Goal: Transaction & Acquisition: Purchase product/service

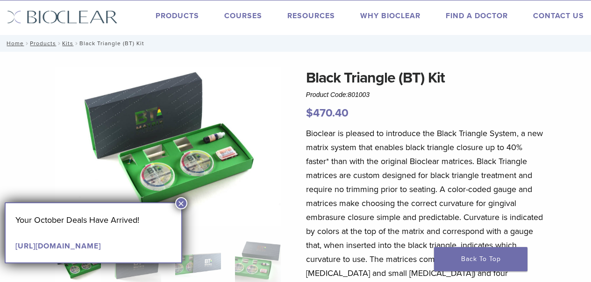
scroll to position [20, 0]
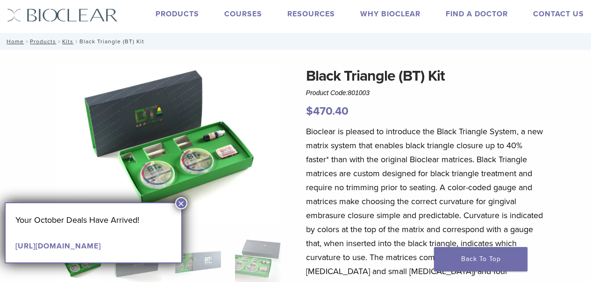
click at [182, 203] on button "×" at bounding box center [181, 204] width 12 height 12
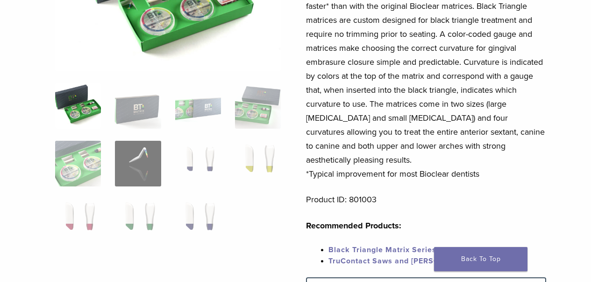
scroll to position [0, 0]
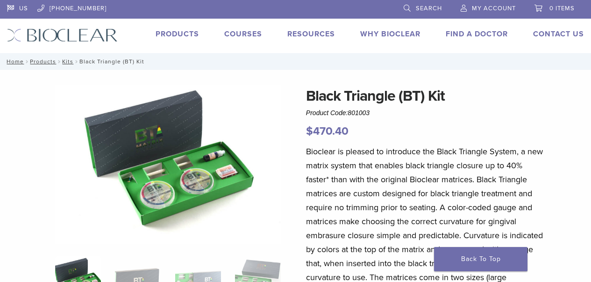
click at [178, 33] on link "Products" at bounding box center [176, 33] width 43 height 9
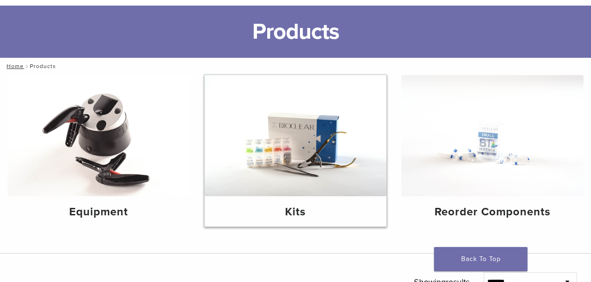
scroll to position [49, 0]
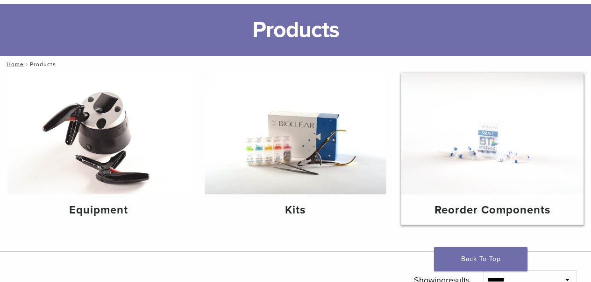
click at [512, 153] on img at bounding box center [492, 133] width 182 height 121
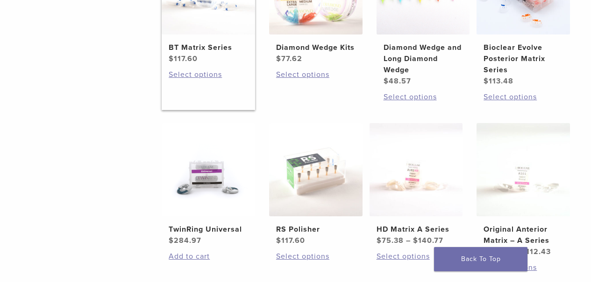
scroll to position [184, 0]
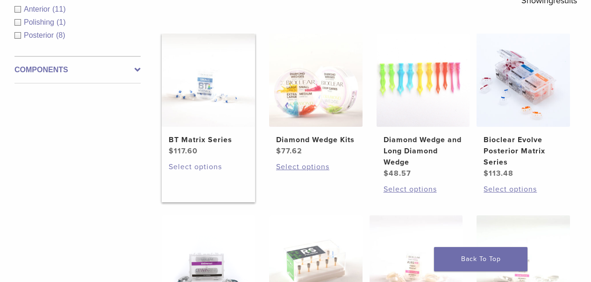
click at [203, 173] on link "Select options" at bounding box center [208, 167] width 79 height 11
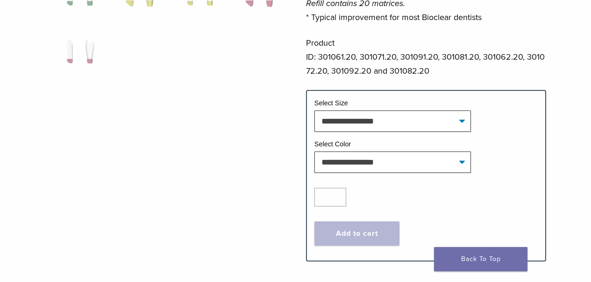
scroll to position [127, 0]
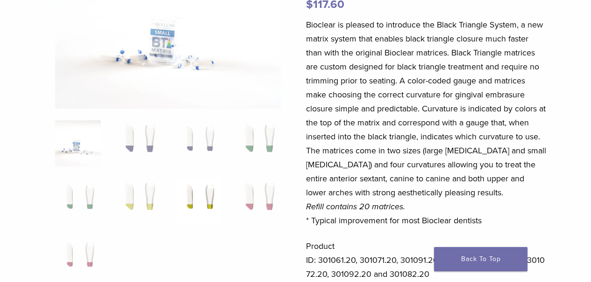
click at [211, 207] on img at bounding box center [198, 202] width 46 height 46
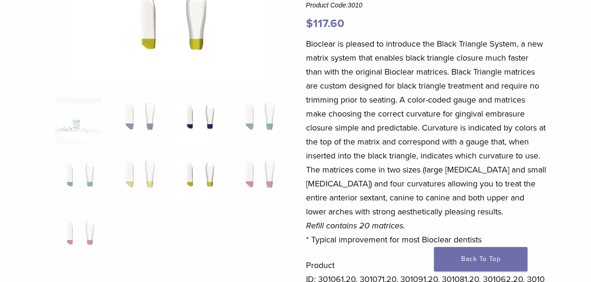
scroll to position [61, 0]
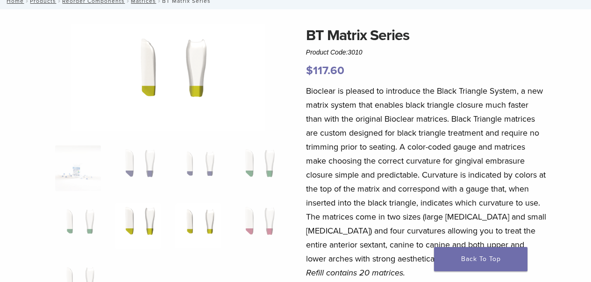
click at [136, 220] on img at bounding box center [138, 227] width 46 height 46
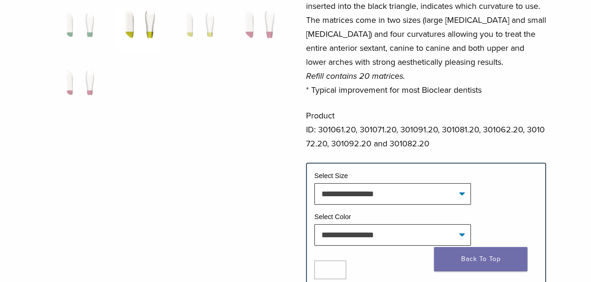
scroll to position [271, 0]
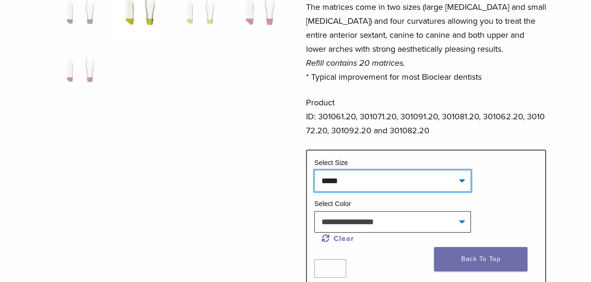
select select "*****"
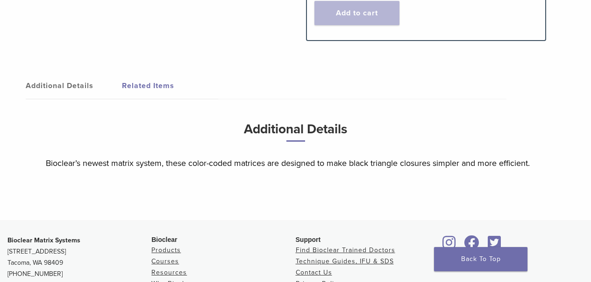
scroll to position [0, 0]
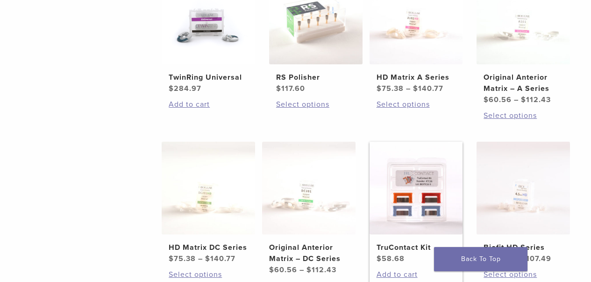
scroll to position [656, 0]
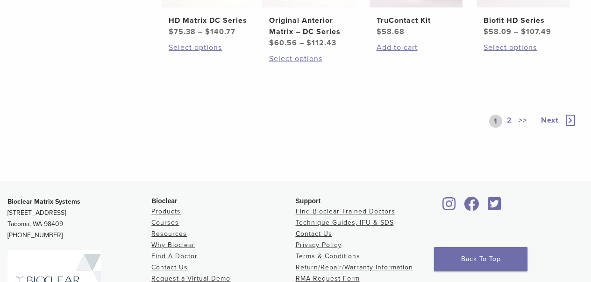
click at [550, 125] on span "Next" at bounding box center [549, 120] width 17 height 9
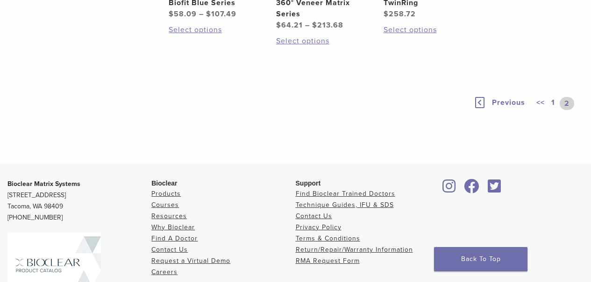
scroll to position [229, 0]
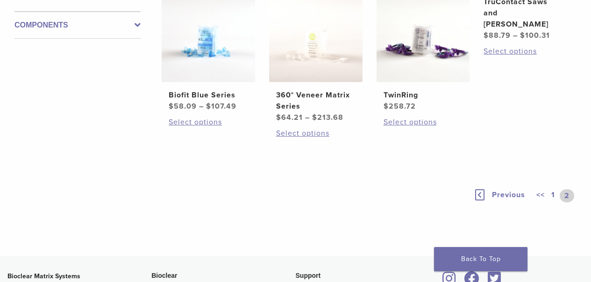
scroll to position [439, 0]
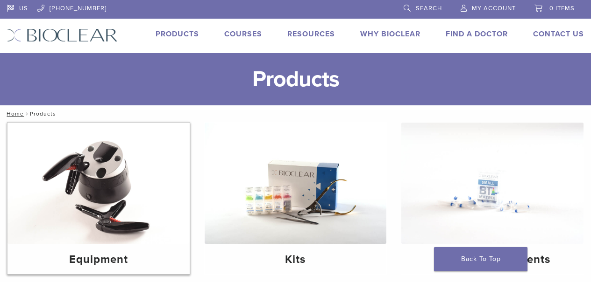
scroll to position [49, 0]
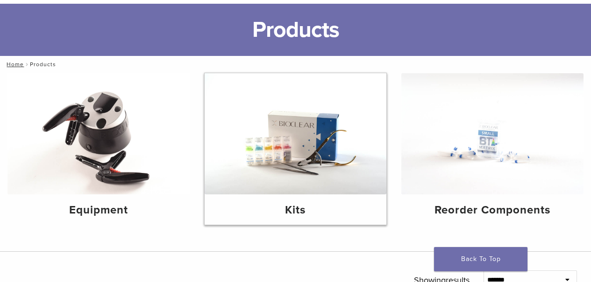
click at [264, 148] on img at bounding box center [296, 133] width 182 height 121
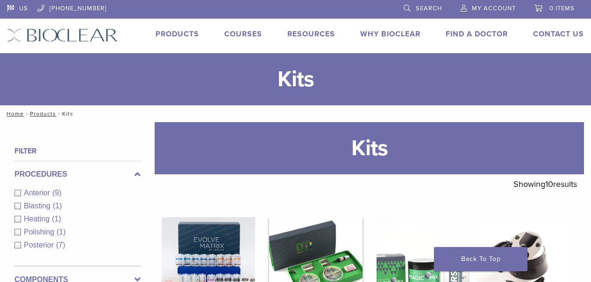
scroll to position [217, 0]
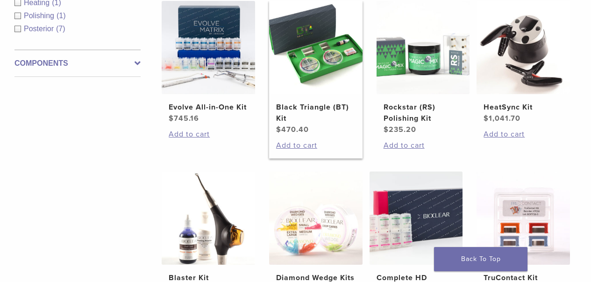
click at [299, 78] on img at bounding box center [315, 47] width 93 height 93
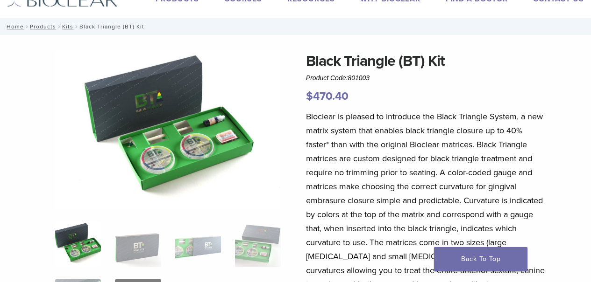
scroll to position [120, 0]
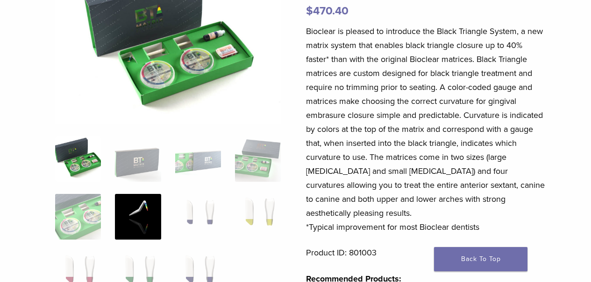
click at [150, 229] on img at bounding box center [138, 217] width 46 height 46
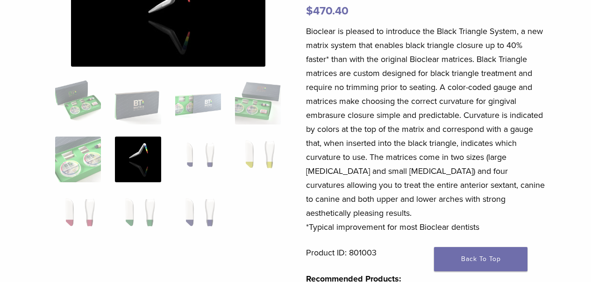
scroll to position [22, 0]
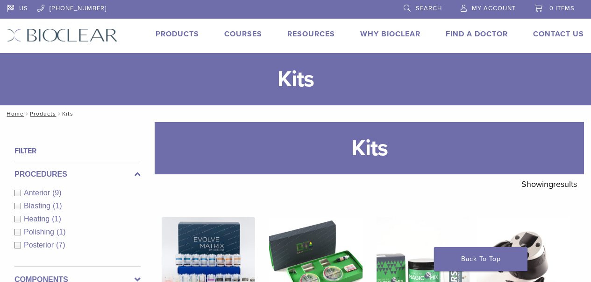
click at [179, 31] on link "Products" at bounding box center [176, 33] width 43 height 9
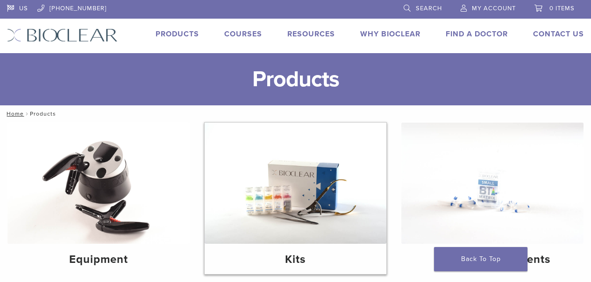
click at [255, 184] on img at bounding box center [296, 183] width 182 height 121
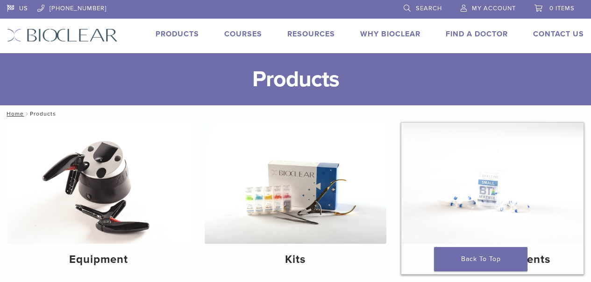
click at [521, 167] on img at bounding box center [492, 183] width 182 height 121
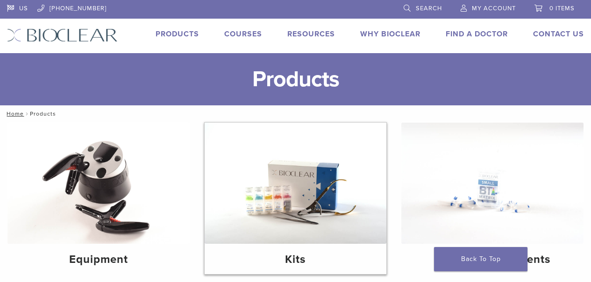
drag, startPoint x: 325, startPoint y: 190, endPoint x: 314, endPoint y: 187, distance: 11.9
click at [325, 189] on img at bounding box center [296, 183] width 182 height 121
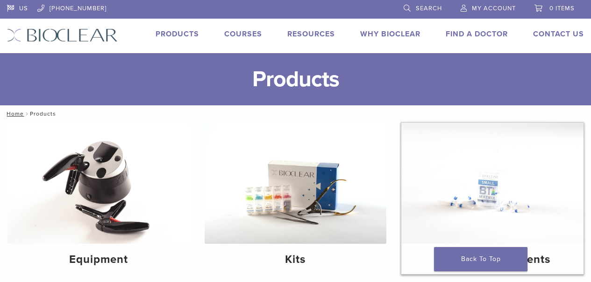
click at [519, 203] on img at bounding box center [492, 183] width 182 height 121
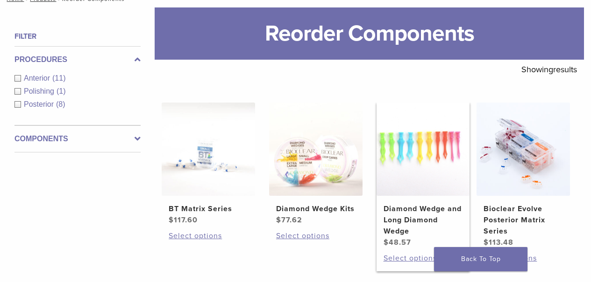
scroll to position [202, 0]
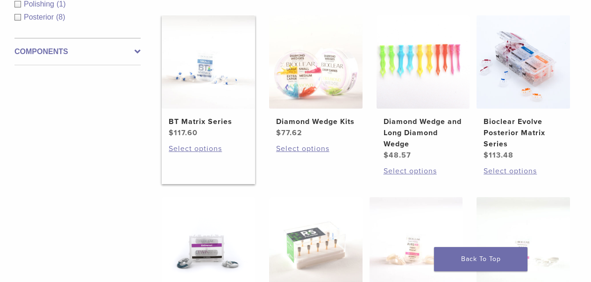
click at [191, 88] on img at bounding box center [208, 61] width 93 height 93
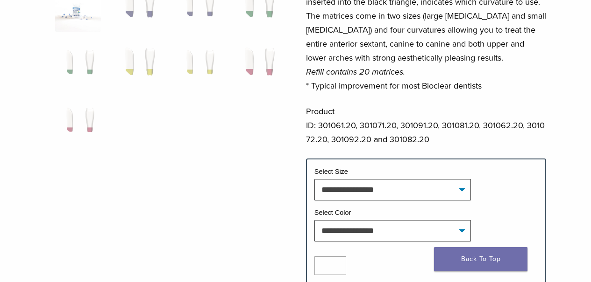
scroll to position [163, 0]
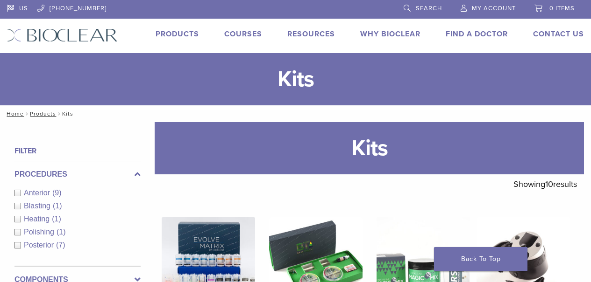
scroll to position [241, 0]
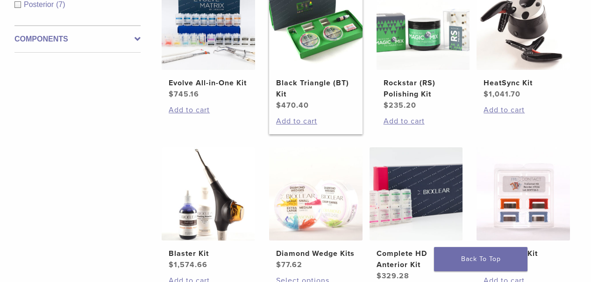
click at [315, 41] on img at bounding box center [315, 23] width 93 height 93
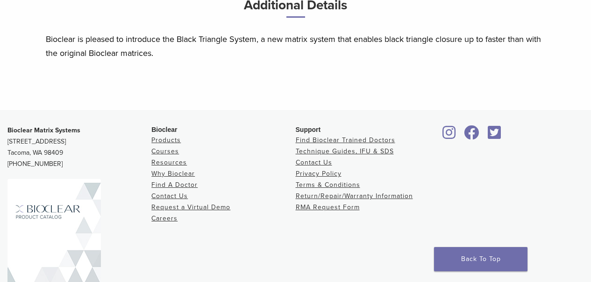
scroll to position [384, 0]
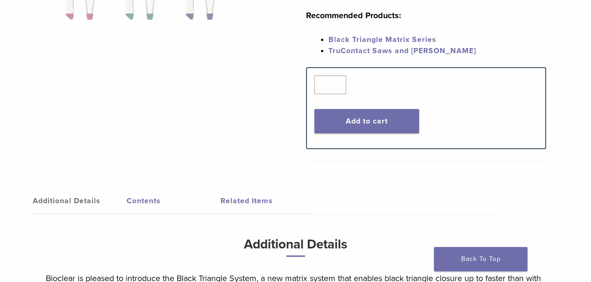
click at [67, 190] on link "Additional Details" at bounding box center [80, 201] width 94 height 26
click at [138, 190] on link "Contents" at bounding box center [174, 201] width 94 height 26
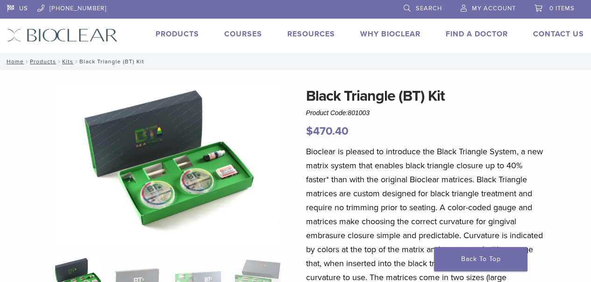
scroll to position [26, 0]
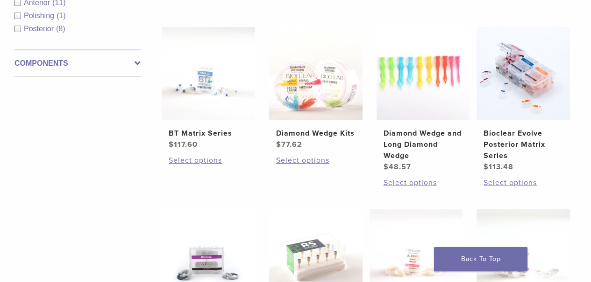
scroll to position [285, 0]
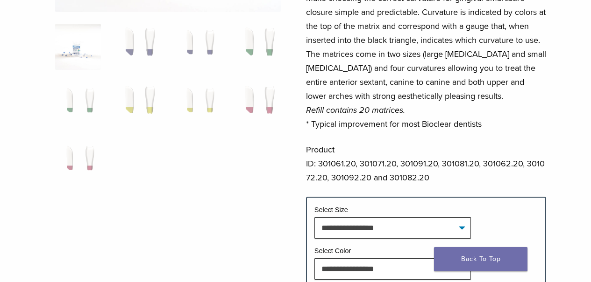
scroll to position [242, 0]
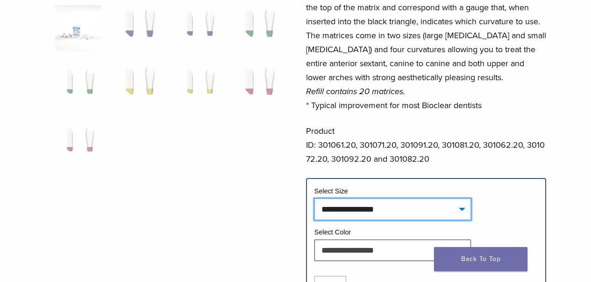
select select "*****"
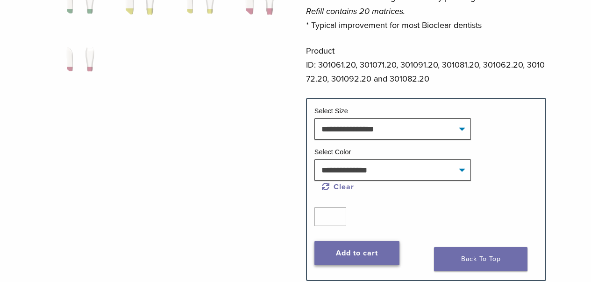
click at [381, 256] on button "Add to cart" at bounding box center [356, 253] width 85 height 24
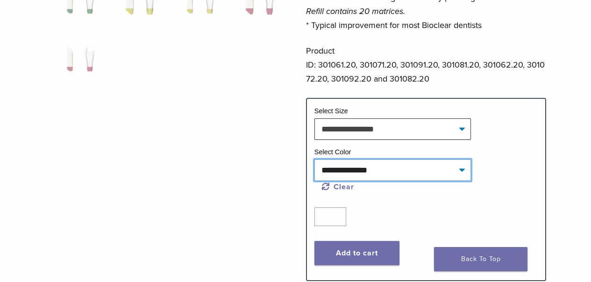
select select "******"
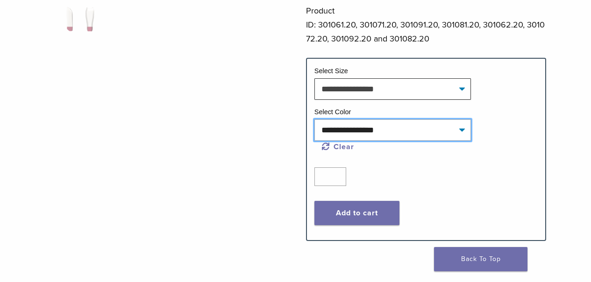
scroll to position [381, 0]
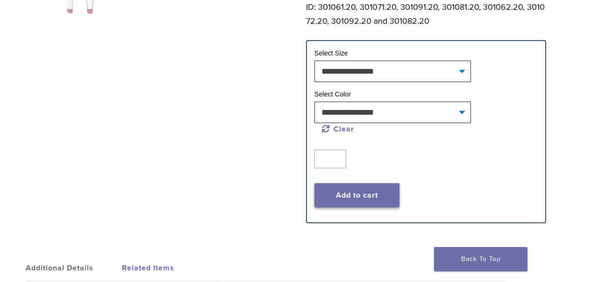
click at [361, 194] on button "Add to cart" at bounding box center [356, 195] width 85 height 24
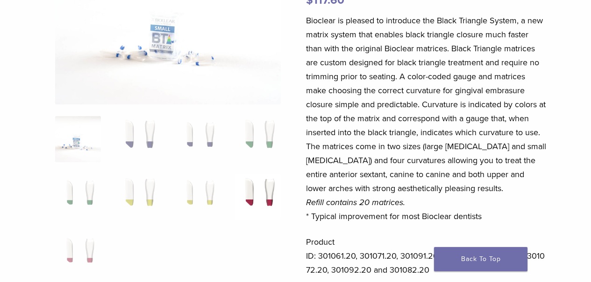
click at [253, 195] on img at bounding box center [258, 198] width 46 height 46
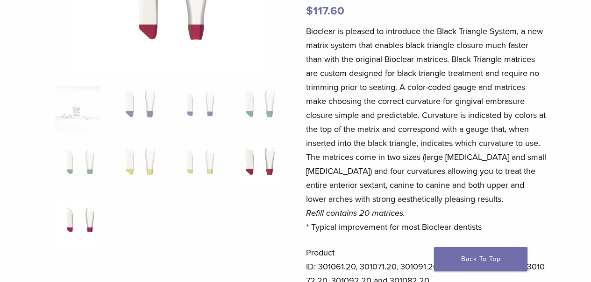
scroll to position [133, 0]
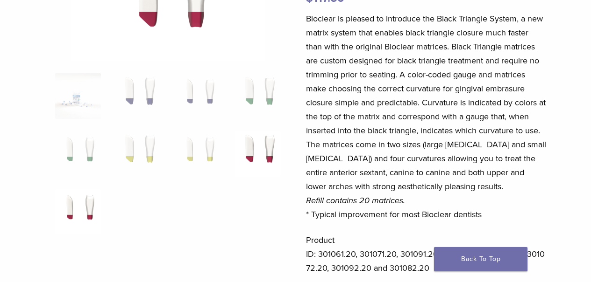
click at [92, 212] on img at bounding box center [78, 212] width 46 height 46
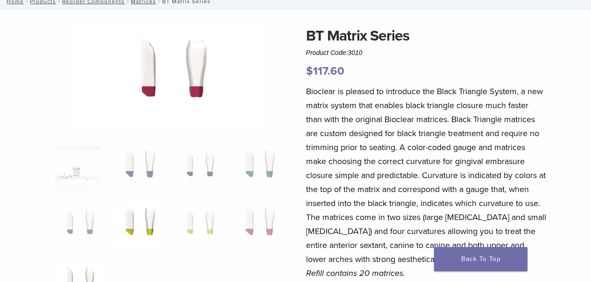
scroll to position [99, 0]
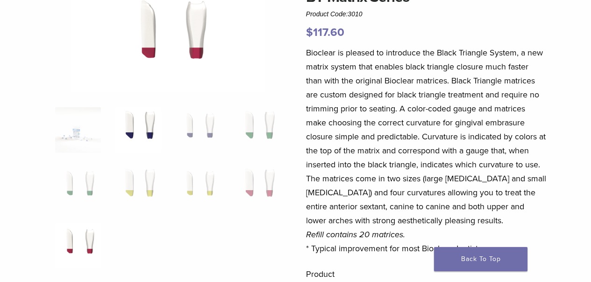
click at [143, 124] on img at bounding box center [138, 130] width 46 height 46
click at [203, 129] on img at bounding box center [198, 130] width 46 height 46
click at [241, 125] on img at bounding box center [258, 130] width 46 height 46
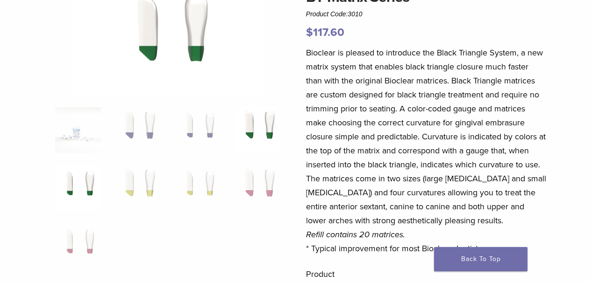
click at [77, 190] on img at bounding box center [78, 188] width 46 height 46
click at [135, 188] on img at bounding box center [138, 188] width 46 height 46
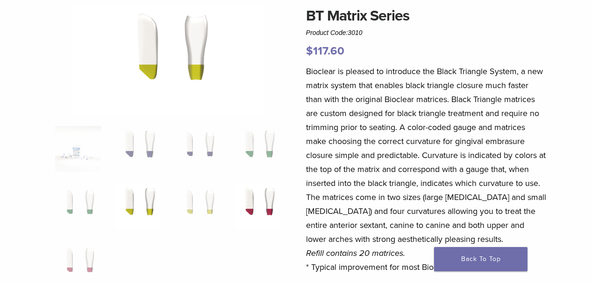
click at [254, 212] on img at bounding box center [258, 207] width 46 height 46
click at [155, 205] on img at bounding box center [138, 207] width 46 height 46
click at [256, 207] on img at bounding box center [258, 207] width 46 height 46
click at [92, 254] on img at bounding box center [78, 265] width 46 height 46
click at [262, 202] on img at bounding box center [258, 207] width 46 height 46
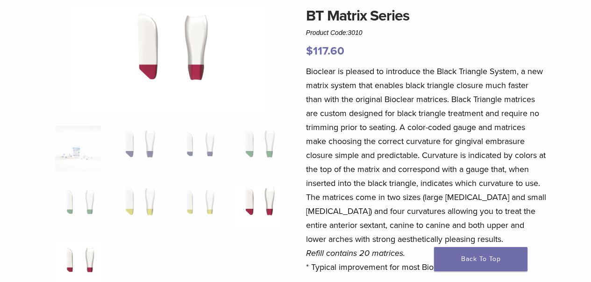
click at [85, 261] on img at bounding box center [78, 265] width 46 height 46
click at [201, 208] on img at bounding box center [198, 207] width 46 height 46
click at [249, 199] on img at bounding box center [258, 207] width 46 height 46
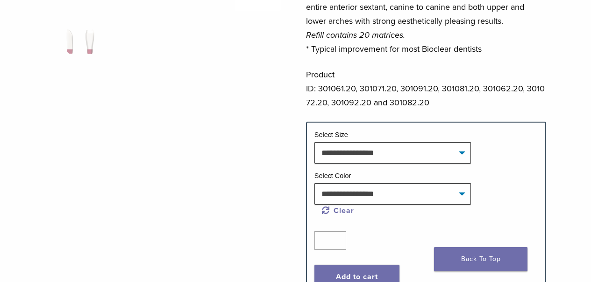
scroll to position [0, 0]
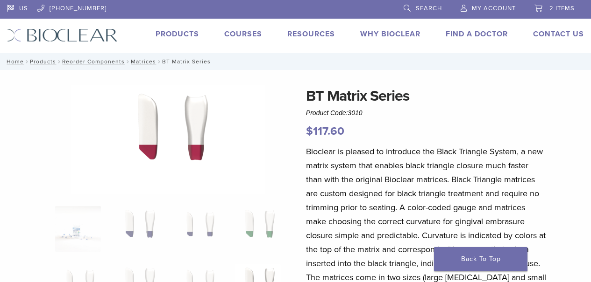
click at [558, 11] on span "2 items" at bounding box center [561, 8] width 25 height 7
click at [175, 33] on link "Products" at bounding box center [176, 33] width 43 height 9
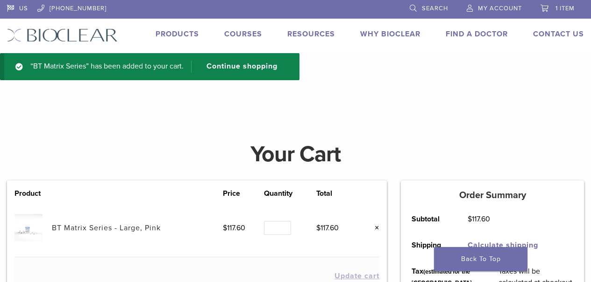
click at [89, 224] on link "BT Matrix Series - Large, Pink" at bounding box center [106, 228] width 109 height 9
click at [85, 229] on link "BT Matrix Series - Large, Pink" at bounding box center [106, 228] width 109 height 9
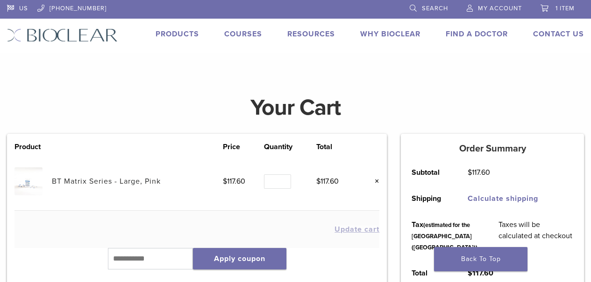
scroll to position [2, 0]
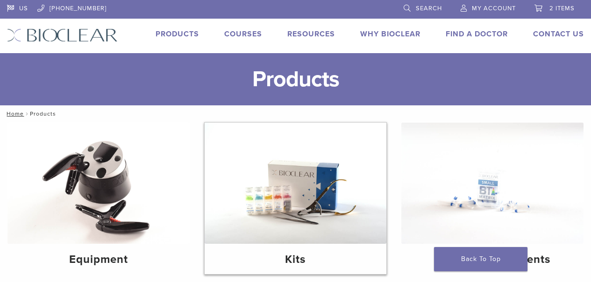
click at [280, 198] on img at bounding box center [296, 183] width 182 height 121
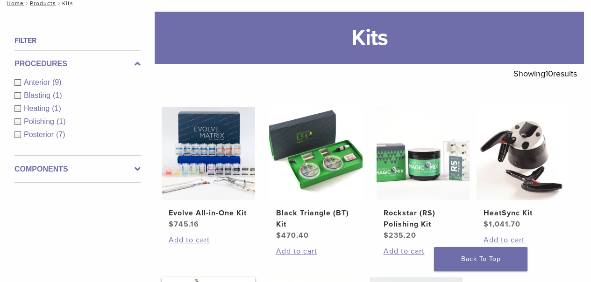
scroll to position [214, 0]
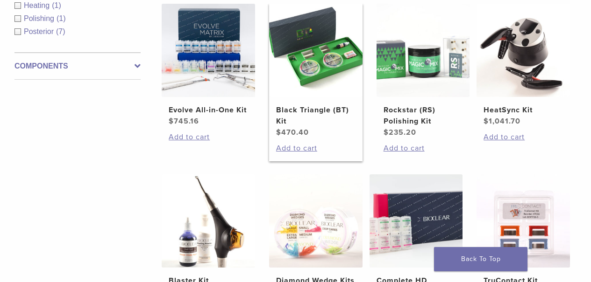
click at [294, 68] on img at bounding box center [315, 50] width 93 height 93
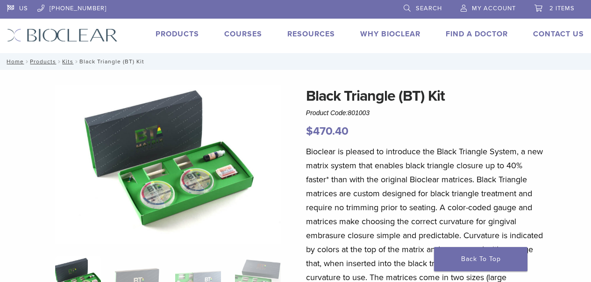
scroll to position [384, 0]
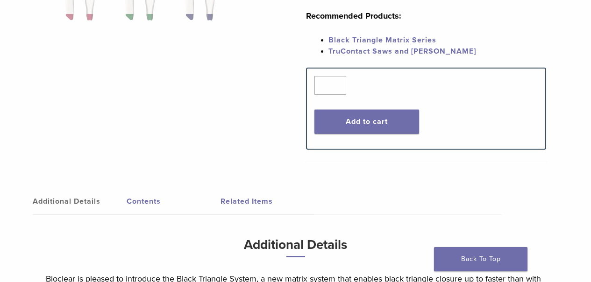
click at [140, 189] on link "Contents" at bounding box center [174, 202] width 94 height 26
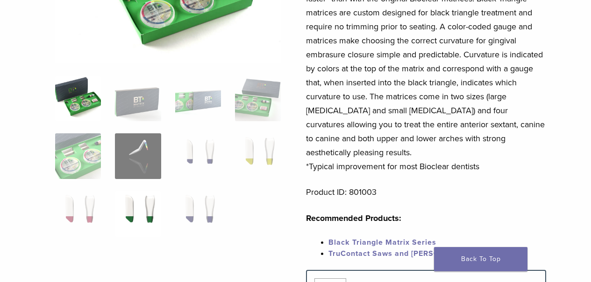
scroll to position [415, 0]
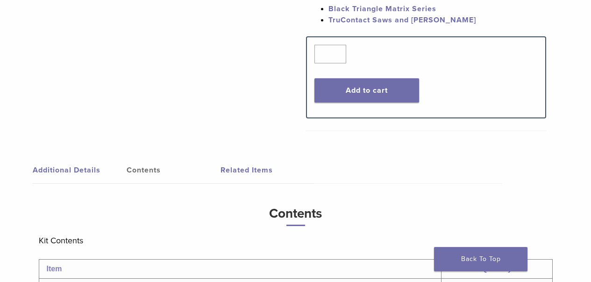
click at [232, 157] on link "Related Items" at bounding box center [267, 170] width 94 height 26
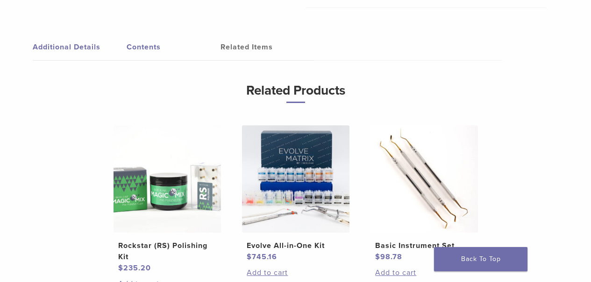
scroll to position [519, 0]
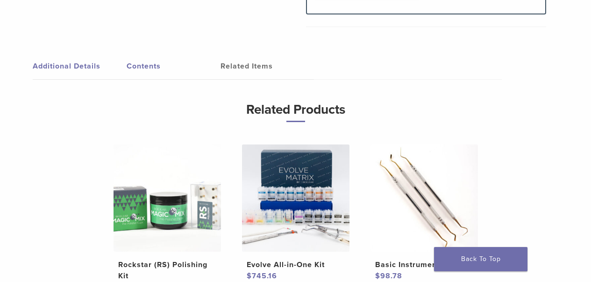
click at [78, 53] on link "Additional Details" at bounding box center [80, 66] width 94 height 26
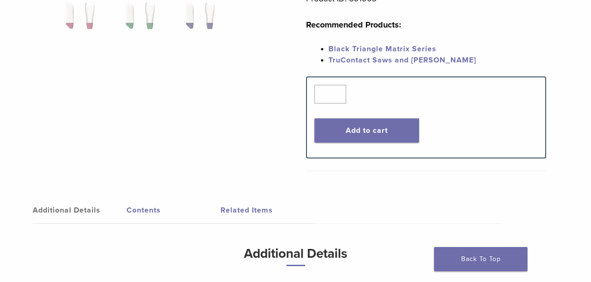
scroll to position [0, 0]
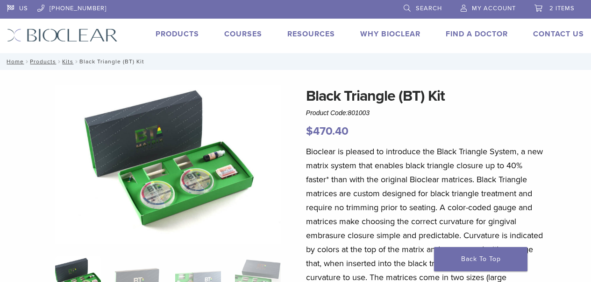
click at [554, 8] on span "2 items" at bounding box center [561, 8] width 25 height 7
click at [566, 7] on span "2 items" at bounding box center [561, 8] width 25 height 7
click at [542, 9] on link "2 items" at bounding box center [554, 7] width 40 height 14
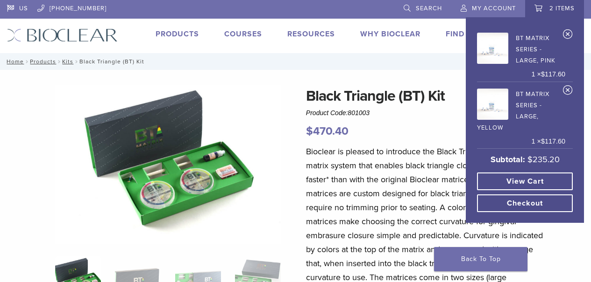
click at [533, 179] on link "View cart" at bounding box center [525, 182] width 96 height 18
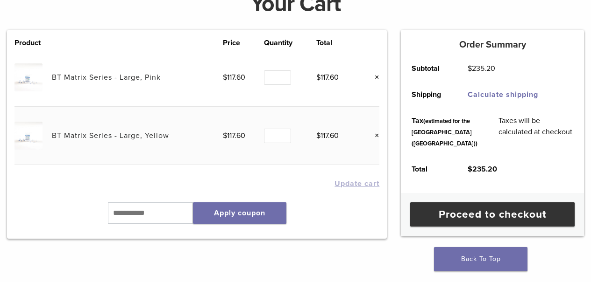
scroll to position [139, 0]
